Goal: Information Seeking & Learning: Check status

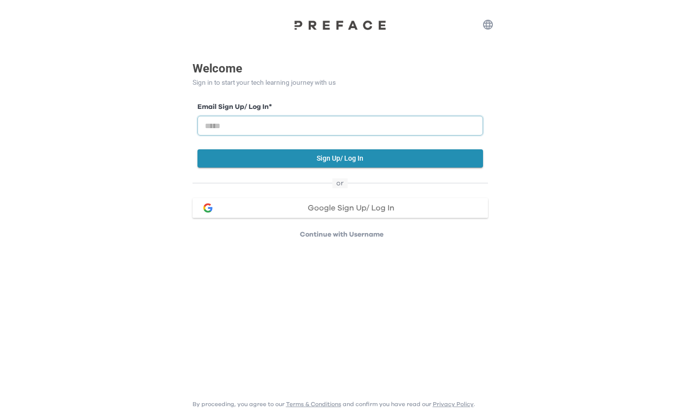
drag, startPoint x: 231, startPoint y: 127, endPoint x: 300, endPoint y: 116, distance: 70.3
click at [231, 126] on input "email" at bounding box center [340, 126] width 286 height 20
type input "**********"
click at [356, 157] on button "Sign Up/ Log In" at bounding box center [340, 158] width 286 height 18
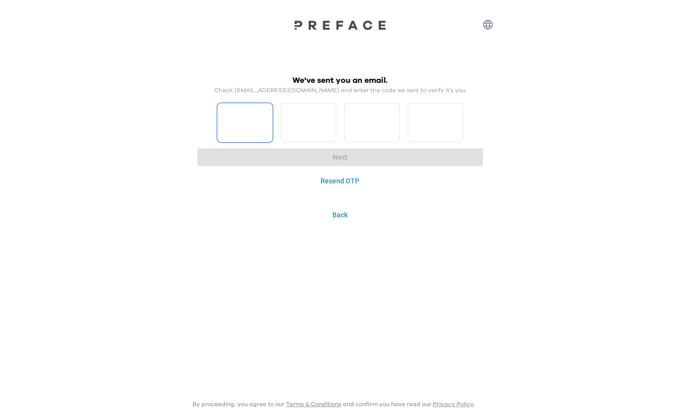
click at [246, 127] on input "Please enter OTP character 1" at bounding box center [245, 122] width 56 height 39
type input "*"
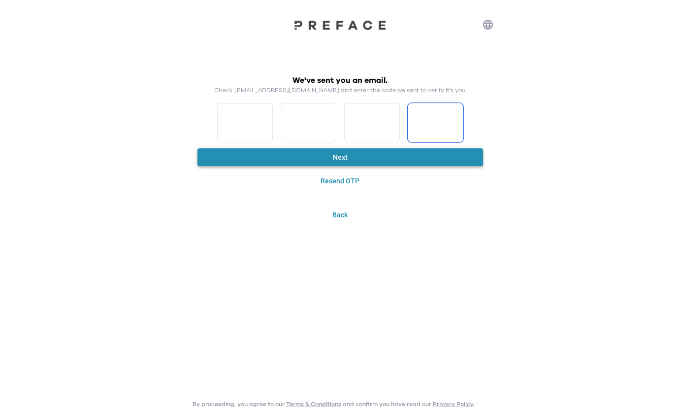
type input "*"
click at [329, 152] on button "Next" at bounding box center [340, 157] width 286 height 18
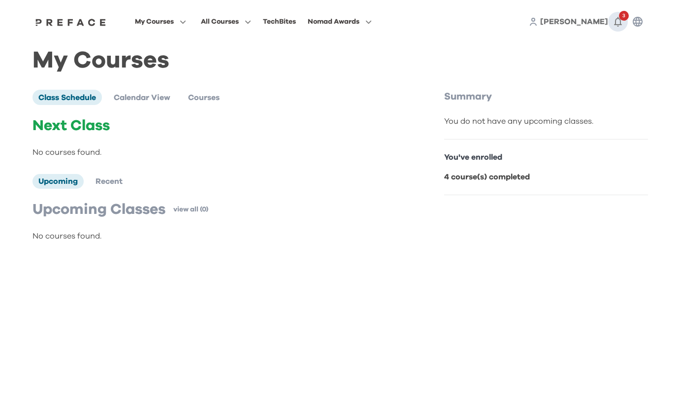
click at [614, 21] on icon "button" at bounding box center [618, 22] width 12 height 12
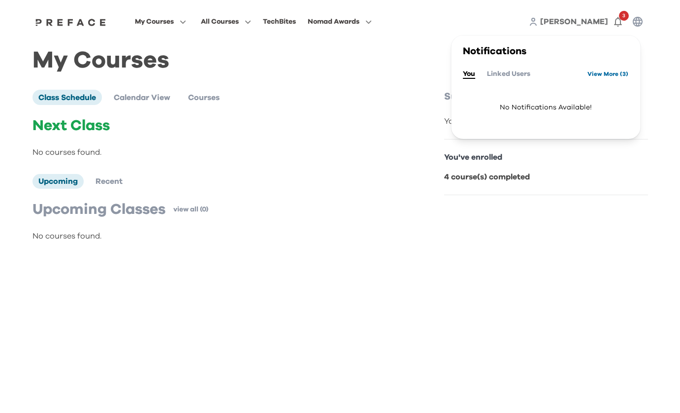
click at [601, 80] on link "View More ( 3 )" at bounding box center [607, 74] width 41 height 16
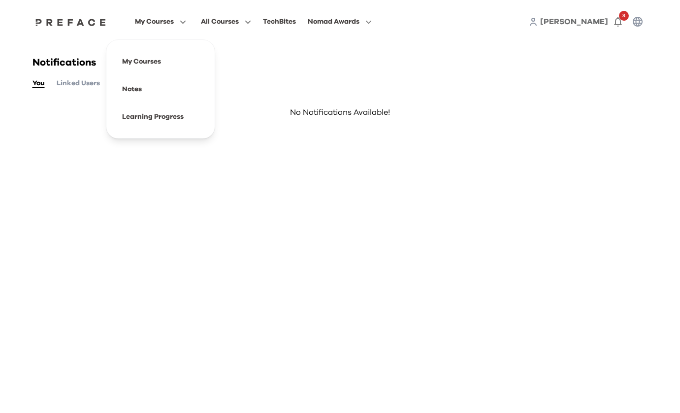
click at [174, 19] on button "My Courses" at bounding box center [160, 21] width 57 height 13
click at [142, 66] on span at bounding box center [160, 62] width 93 height 28
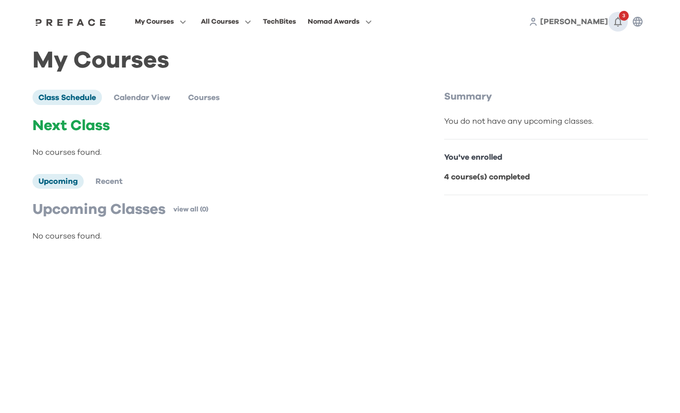
click at [618, 22] on icon "button" at bounding box center [618, 22] width 12 height 12
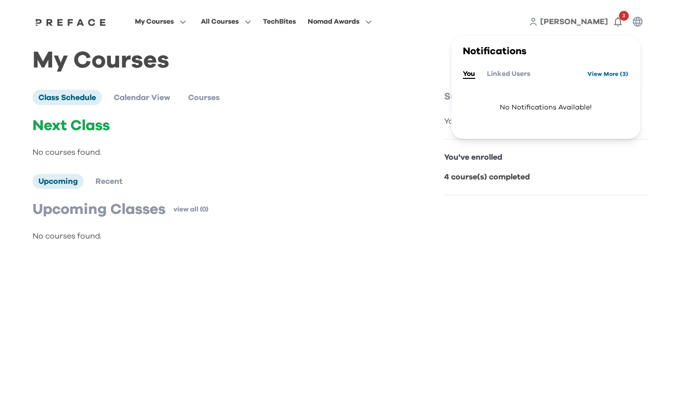
click at [611, 73] on link "View More ( 3 )" at bounding box center [607, 74] width 41 height 16
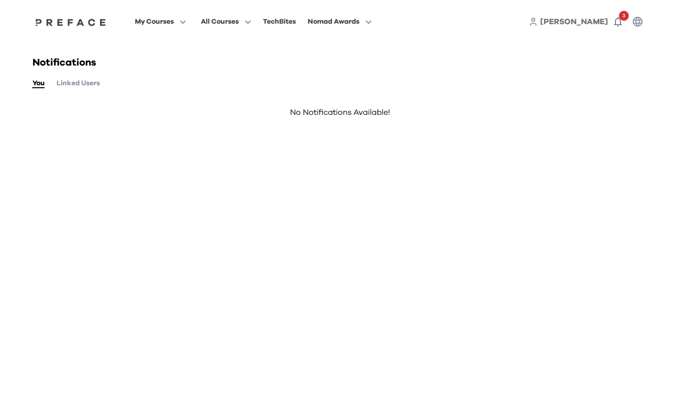
click at [95, 83] on button "Linked Users" at bounding box center [78, 83] width 43 height 11
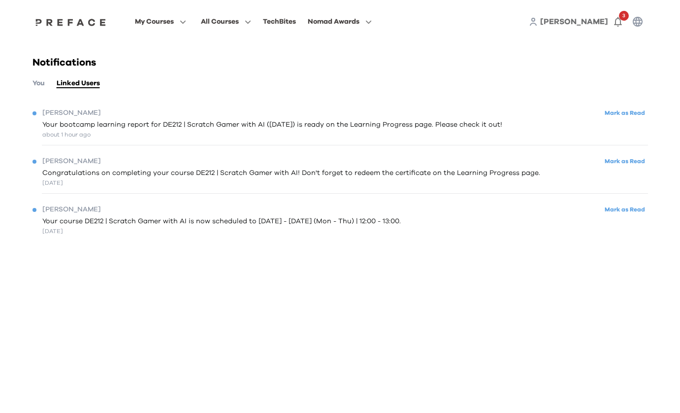
click at [115, 134] on div "about 1 hour ago" at bounding box center [272, 134] width 460 height 9
click at [103, 165] on div "[PERSON_NAME] as Read" at bounding box center [339, 161] width 615 height 13
click at [104, 182] on div "[DATE]" at bounding box center [291, 182] width 498 height 9
click at [525, 165] on div "[PERSON_NAME] as Read" at bounding box center [339, 161] width 615 height 13
click at [497, 170] on span "Congratulations on completing your course DE212 | Scratch Gamer with AI! Don't …" at bounding box center [291, 173] width 498 height 10
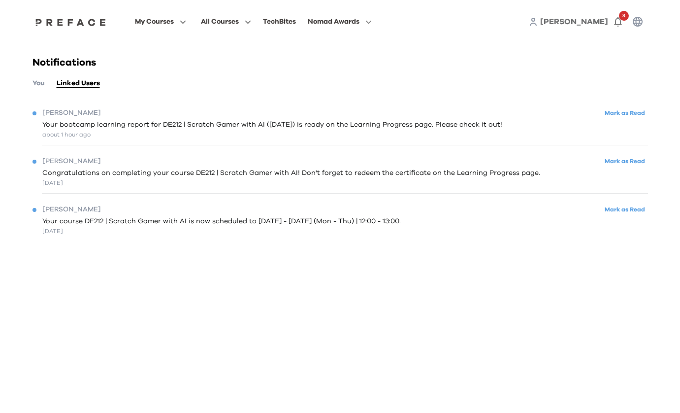
click at [48, 163] on span "[PERSON_NAME]" at bounding box center [71, 161] width 59 height 10
click at [51, 221] on span "Your course DE212 | Scratch Gamer with AI is now scheduled to [DATE] - [DATE] (…" at bounding box center [221, 221] width 358 height 10
click at [55, 235] on div "[DATE]" at bounding box center [221, 230] width 358 height 9
click at [138, 91] on span at bounding box center [160, 89] width 93 height 28
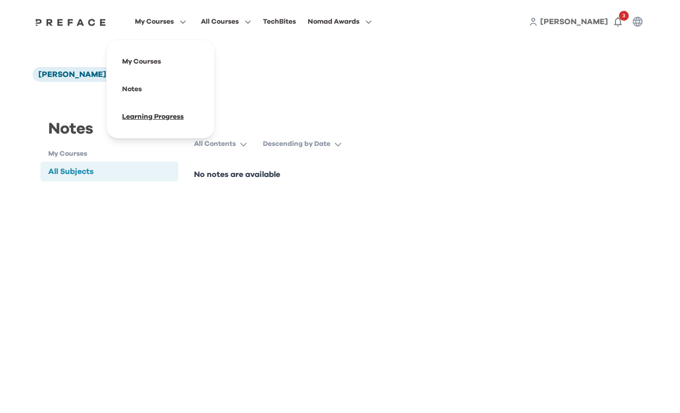
click at [152, 117] on span at bounding box center [160, 117] width 93 height 28
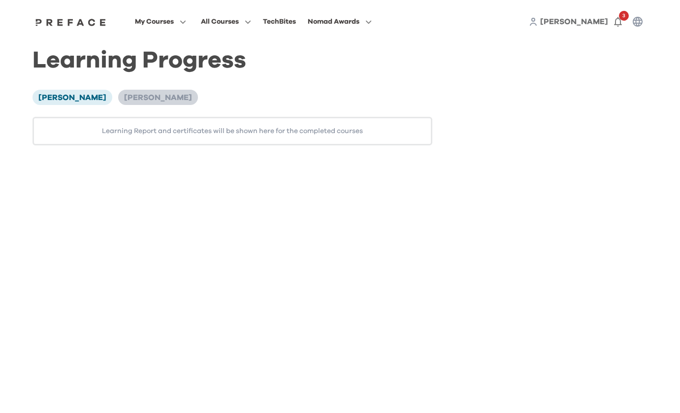
click at [124, 98] on span "Edgar Lee" at bounding box center [158, 98] width 68 height 8
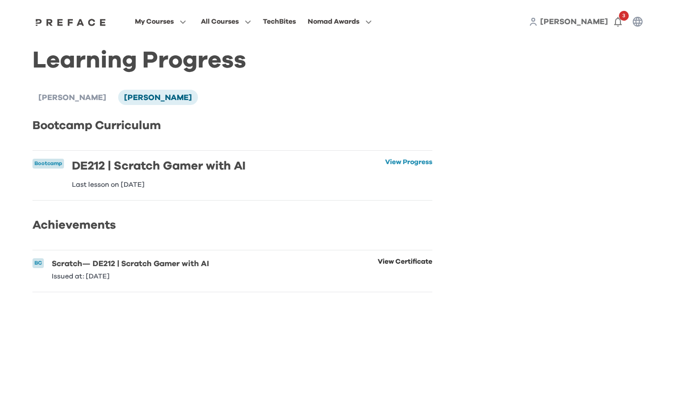
click at [388, 269] on link "View Certificate" at bounding box center [405, 269] width 55 height 22
click at [395, 161] on link "View Progress" at bounding box center [408, 174] width 47 height 30
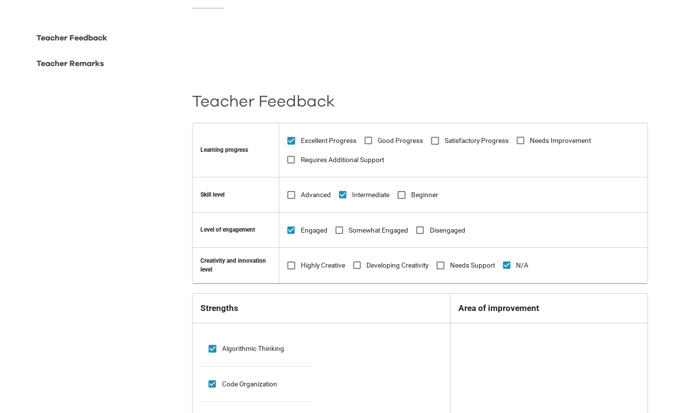
scroll to position [101, 0]
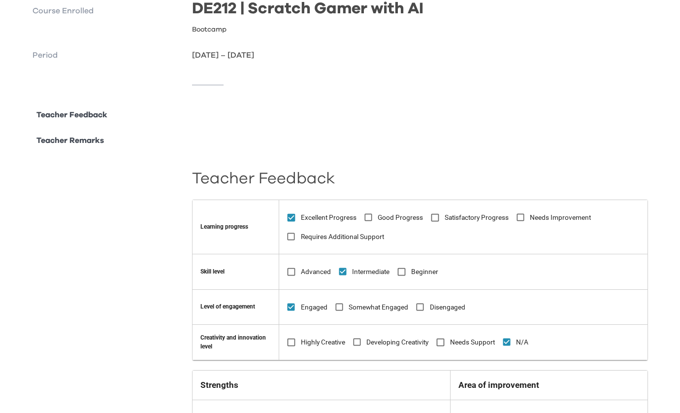
click at [85, 116] on p "Teacher Feedback" at bounding box center [71, 115] width 71 height 12
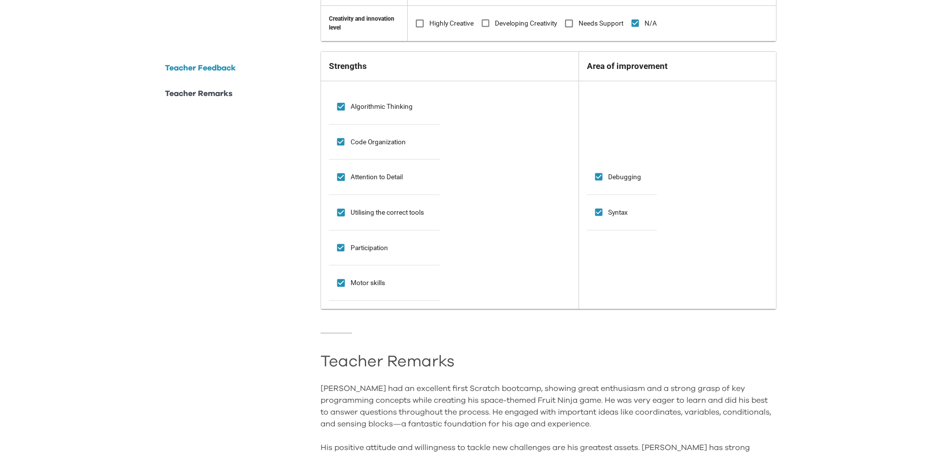
scroll to position [487, 0]
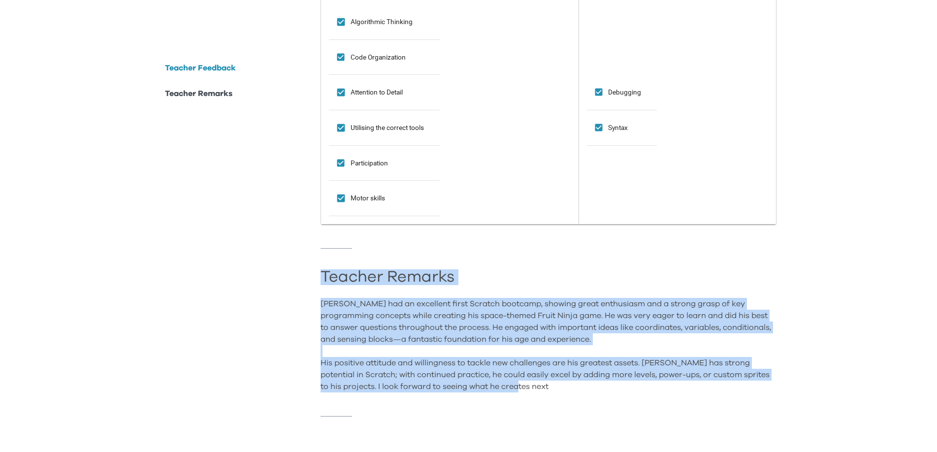
drag, startPoint x: 320, startPoint y: 262, endPoint x: 541, endPoint y: 379, distance: 249.8
click at [541, 379] on div "**********" at bounding box center [468, 85] width 615 height 709
copy div "Teacher Remarks Edgar had an excellent first Scratch bootcamp, showing great en…"
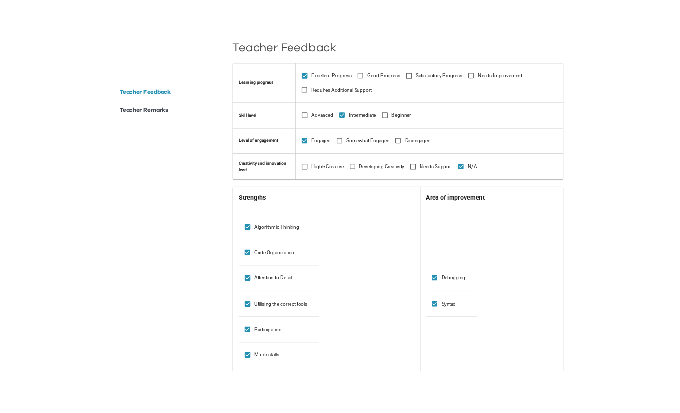
scroll to position [242, 0]
